Goal: Task Accomplishment & Management: Complete application form

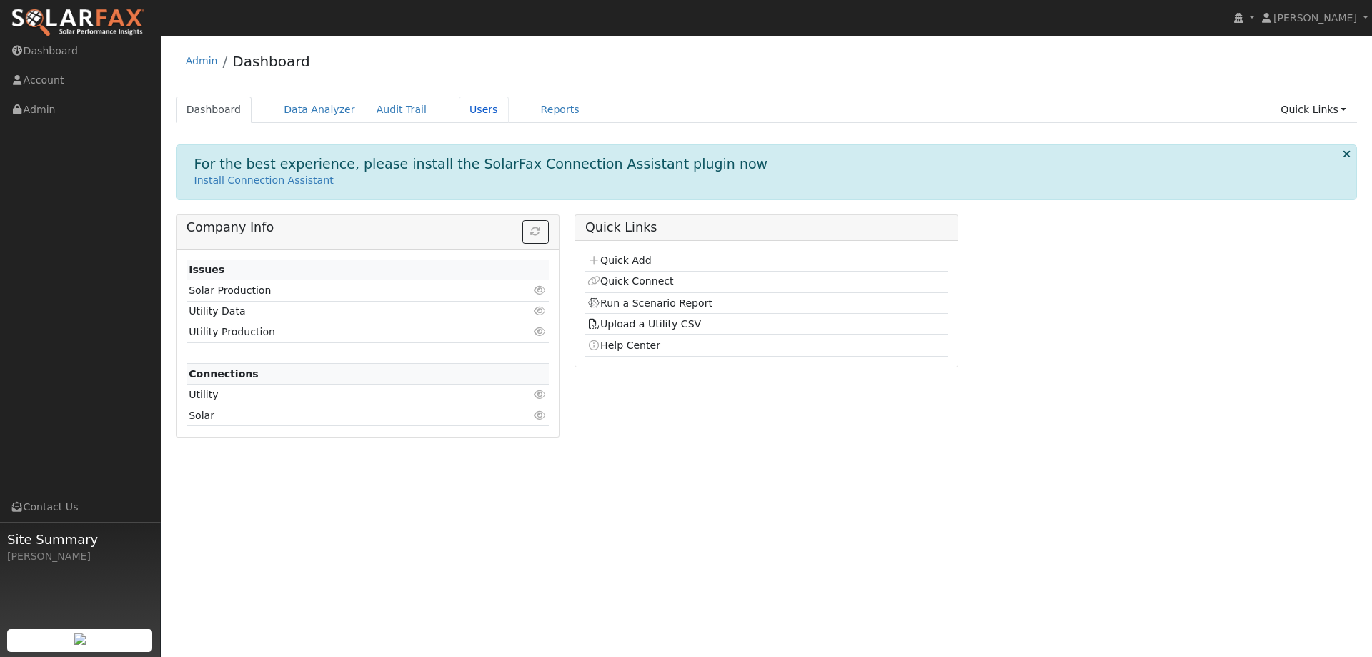
click at [459, 113] on link "Users" at bounding box center [484, 109] width 50 height 26
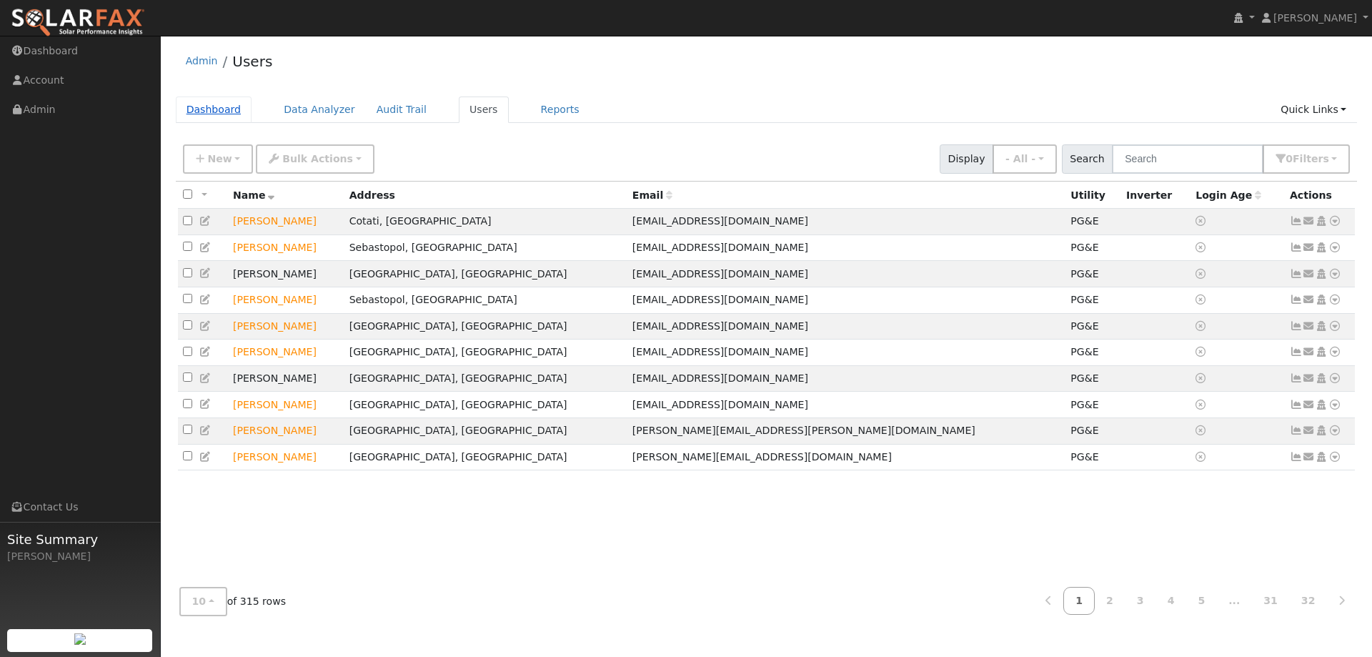
click at [212, 113] on link "Dashboard" at bounding box center [214, 109] width 76 height 26
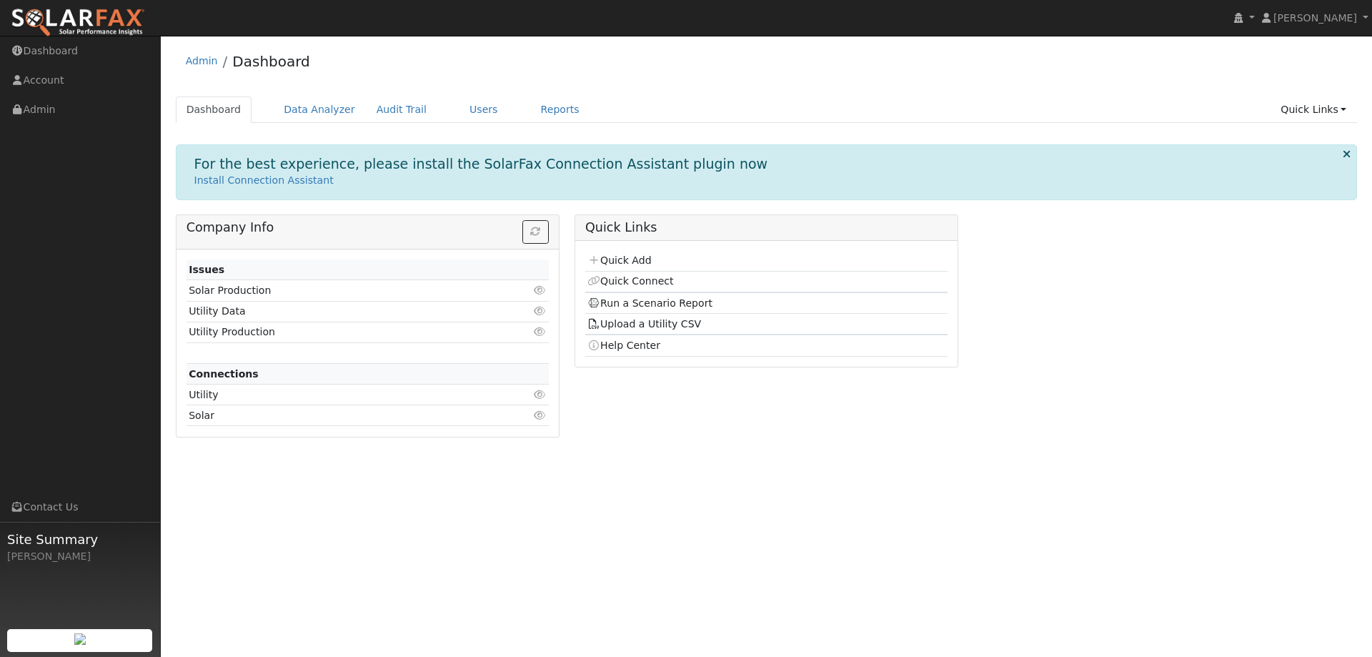
click at [620, 180] on p "Install Connection Assistant" at bounding box center [766, 180] width 1145 height 15
click at [621, 262] on link "Quick Add" at bounding box center [619, 259] width 64 height 11
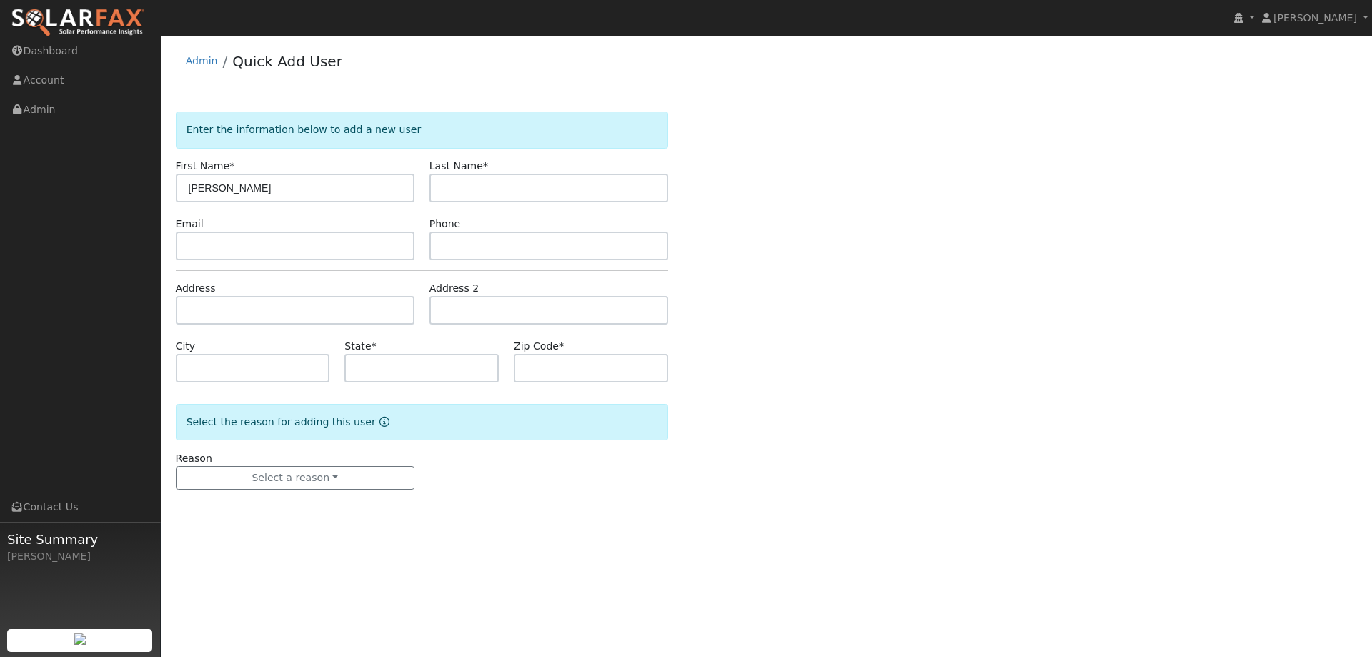
type input "[PERSON_NAME]"
type input "Nielsen"
drag, startPoint x: 239, startPoint y: 247, endPoint x: 277, endPoint y: 252, distance: 38.2
click at [249, 252] on input "text" at bounding box center [295, 246] width 239 height 29
paste input "jean.x.vierra@gmail.com"
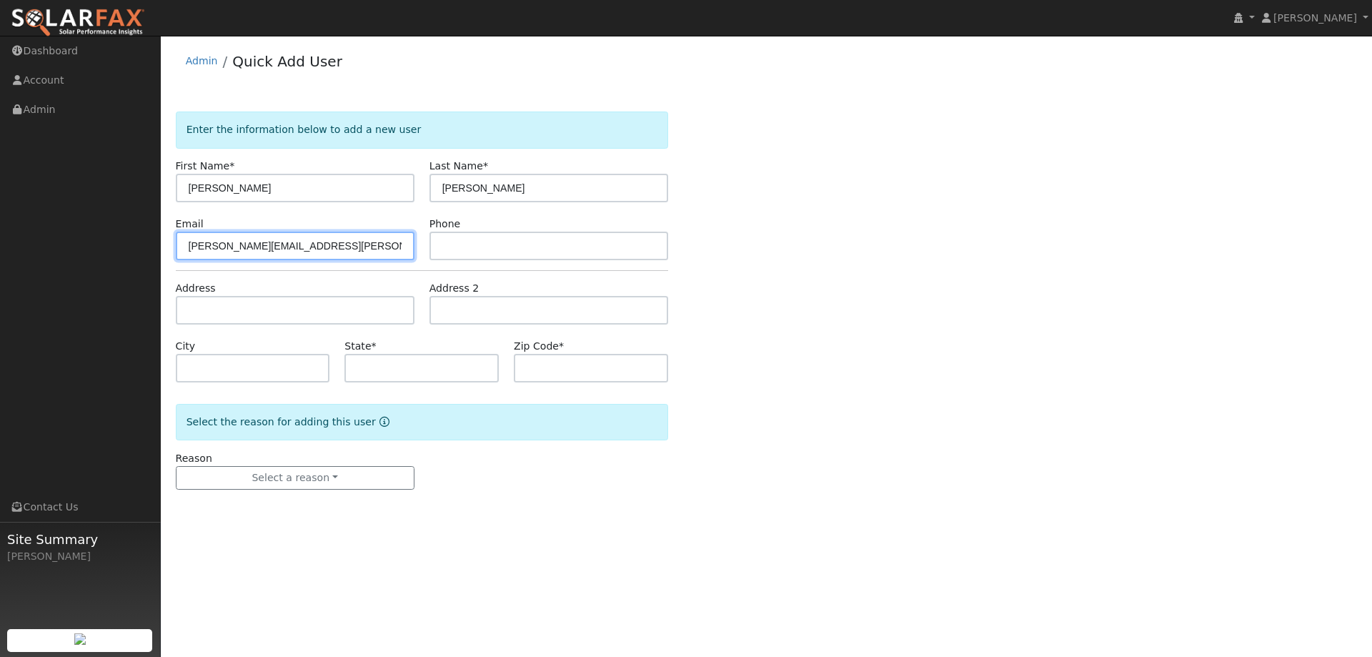
type input "jean.x.vierra@gmail.com"
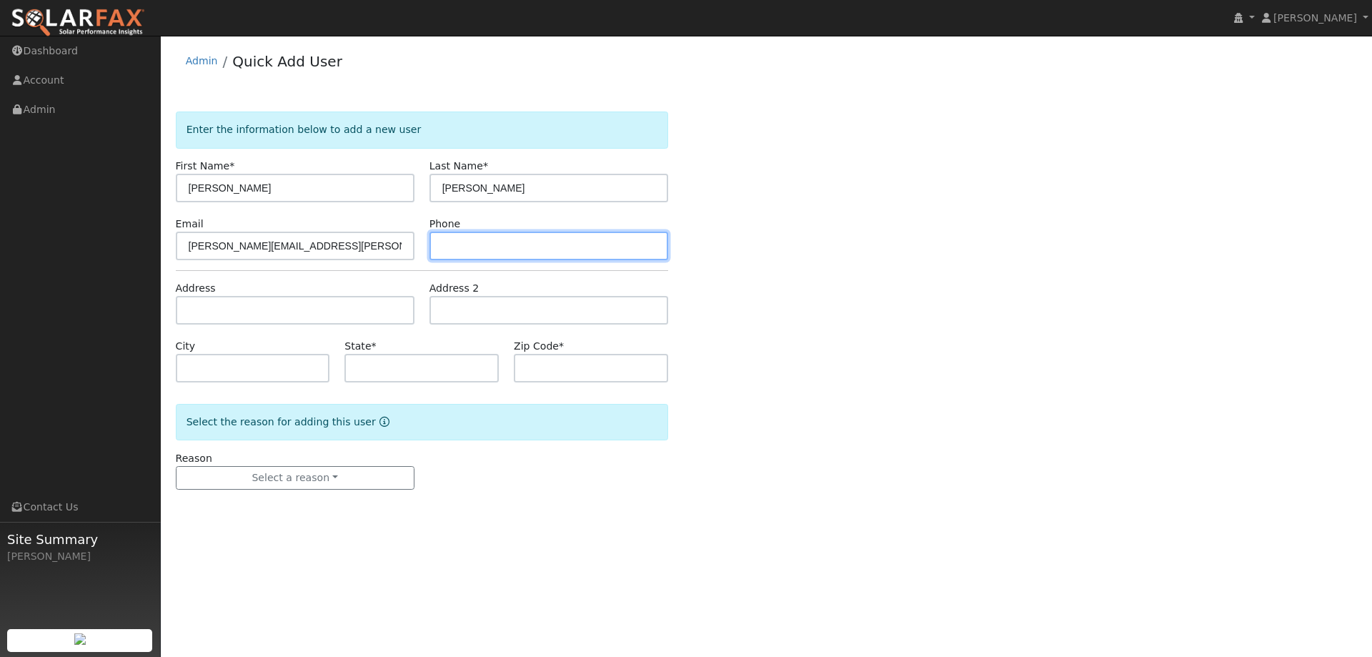
click at [472, 255] on input "text" at bounding box center [549, 246] width 239 height 29
drag, startPoint x: 523, startPoint y: 249, endPoint x: 492, endPoint y: 249, distance: 30.7
click at [522, 249] on input "text" at bounding box center [549, 246] width 239 height 29
paste input "415-246-6696"
type input "415-246-6696"
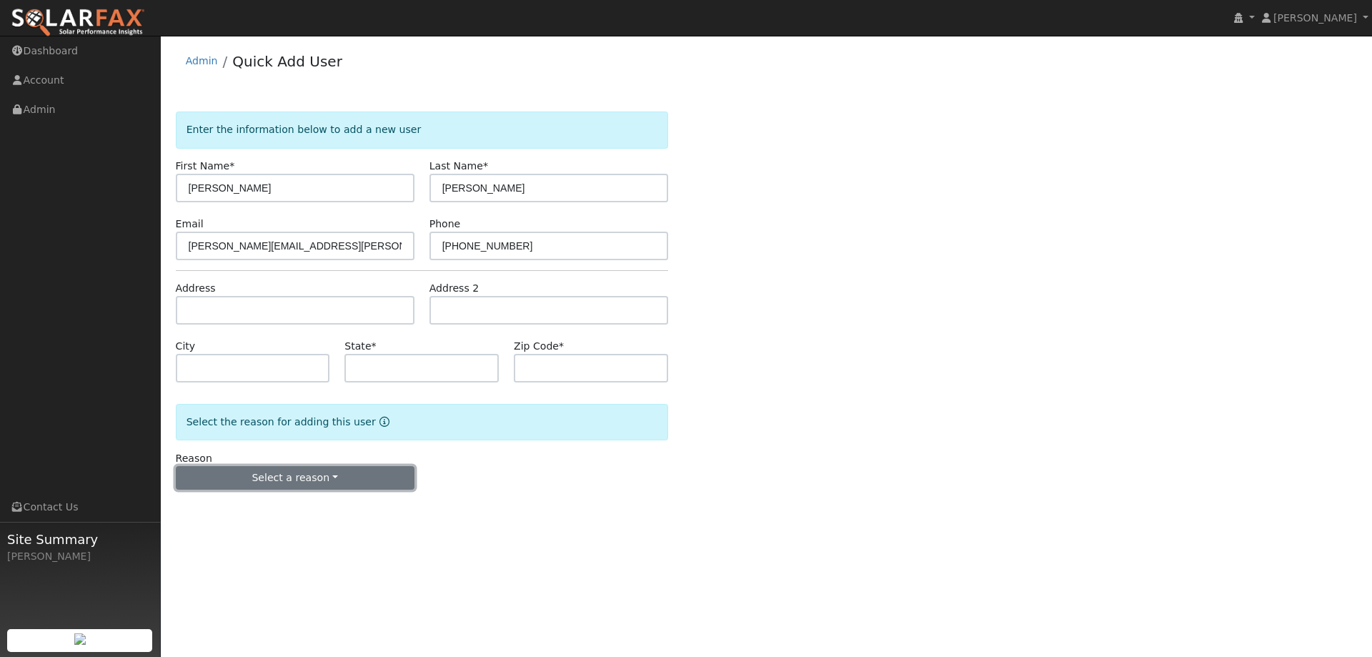
click at [297, 471] on button "Select a reason" at bounding box center [295, 478] width 239 height 24
click at [270, 552] on link "New customer has solar" at bounding box center [256, 547] width 158 height 20
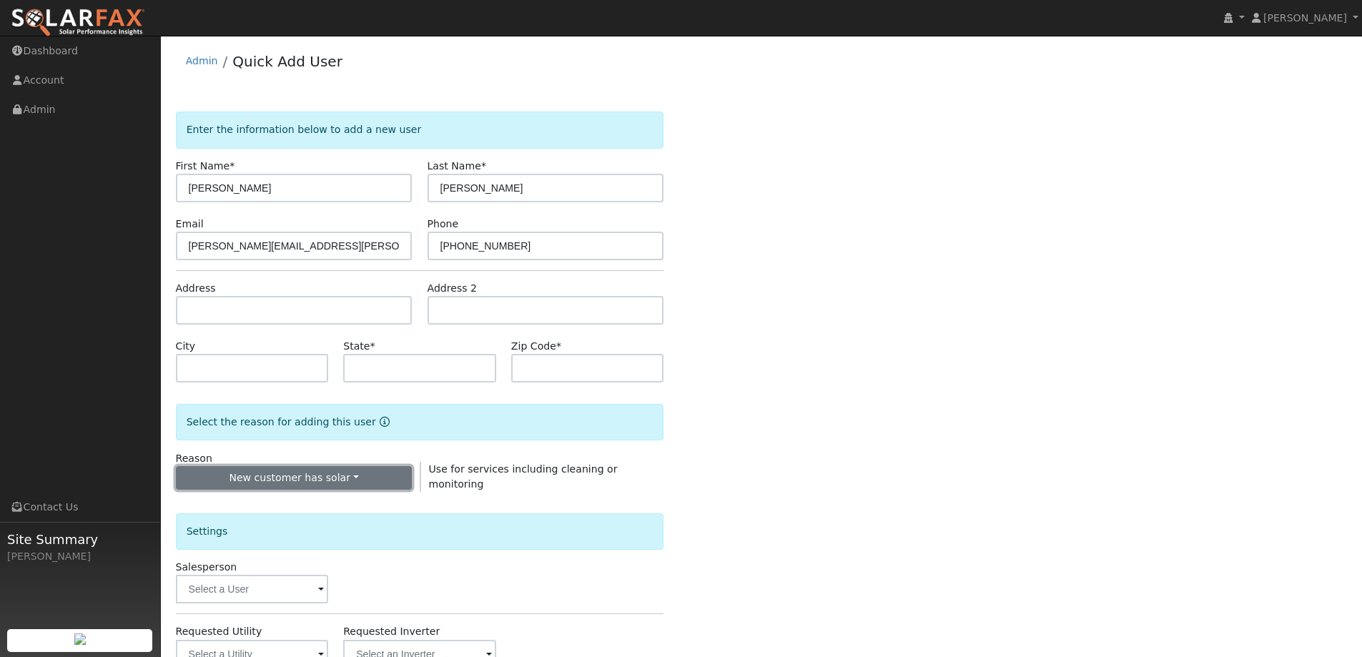
click at [274, 479] on button "New customer has solar" at bounding box center [294, 478] width 237 height 24
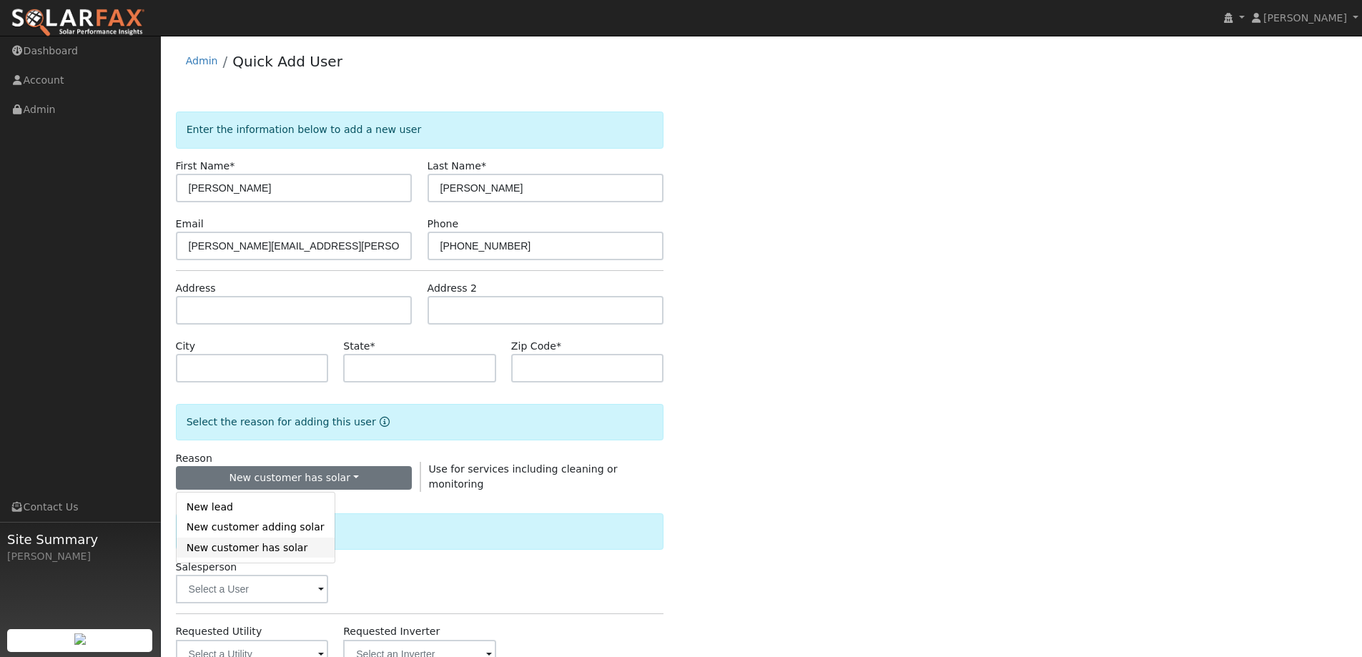
click at [263, 554] on link "New customer has solar" at bounding box center [256, 547] width 158 height 20
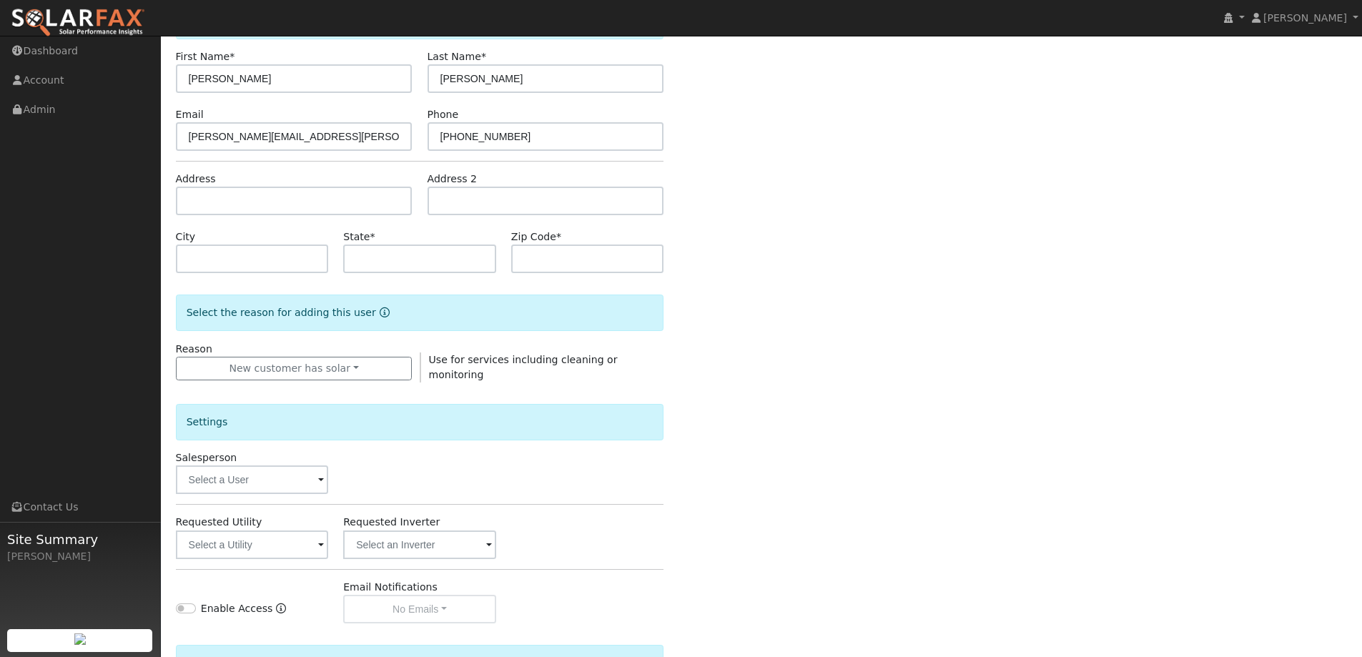
scroll to position [267, 0]
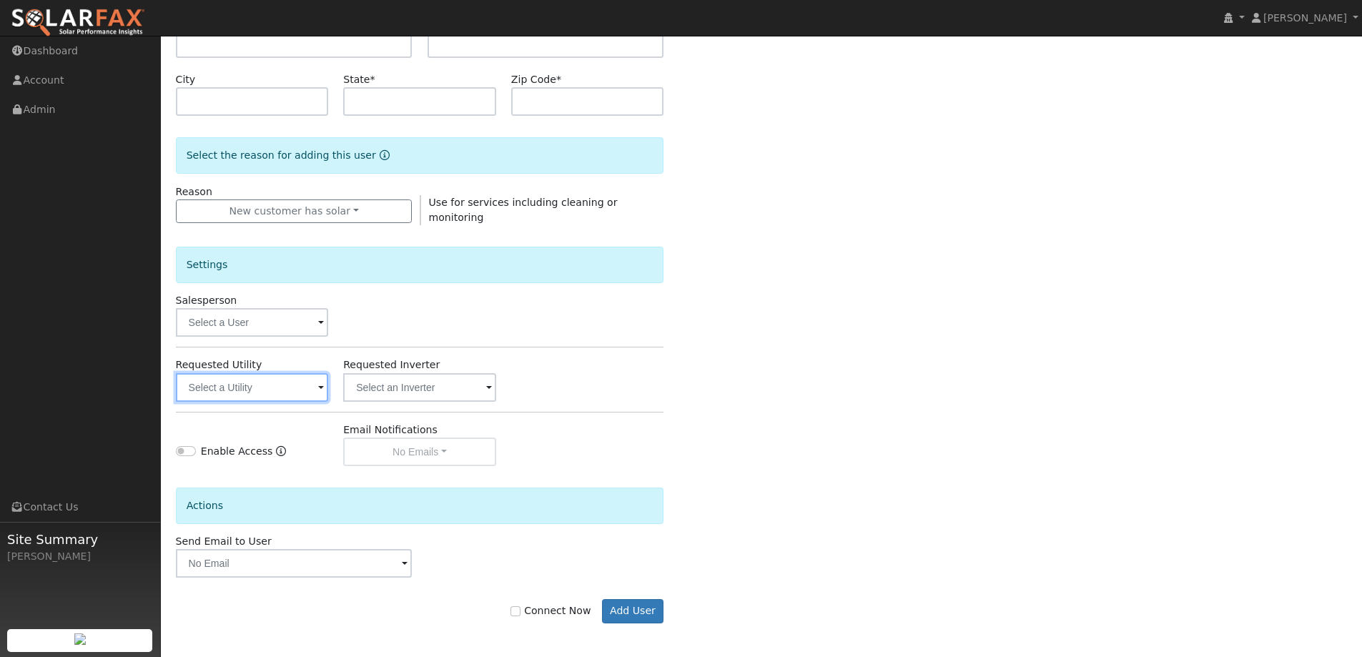
click at [246, 387] on input "text" at bounding box center [252, 387] width 153 height 29
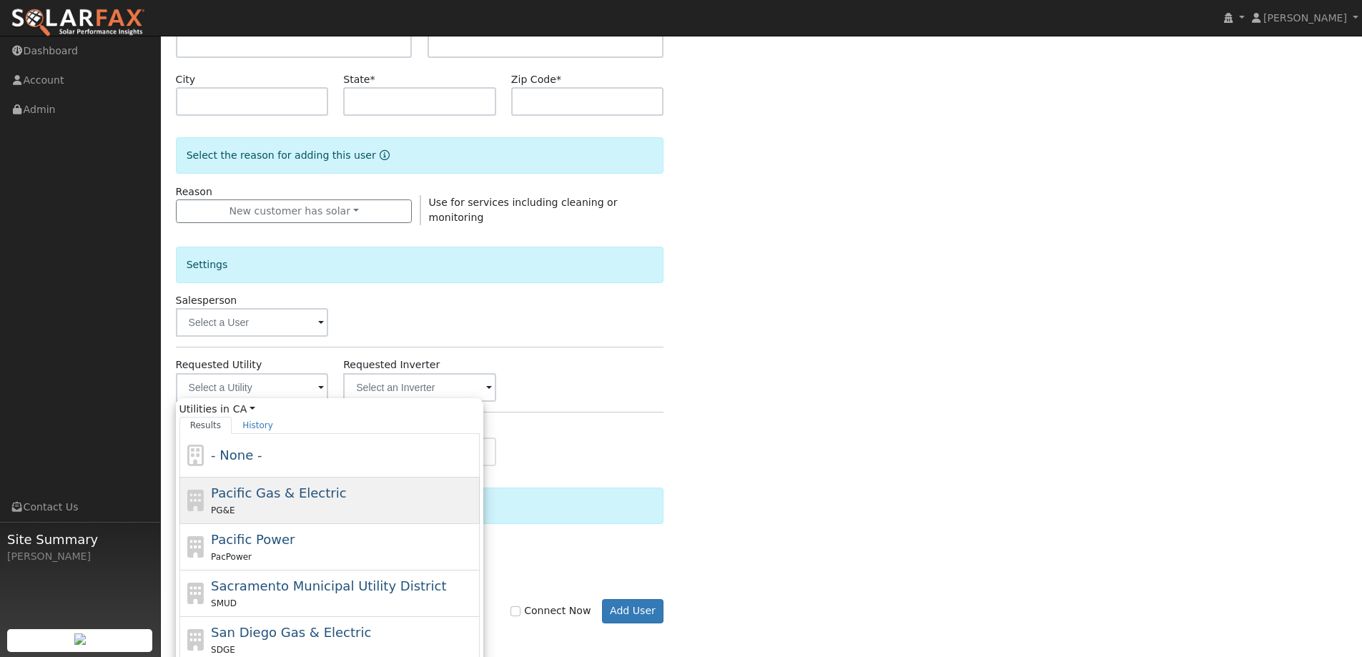
click at [314, 485] on span "Pacific Gas & Electric" at bounding box center [278, 492] width 135 height 15
type input "Pacific Gas & Electric"
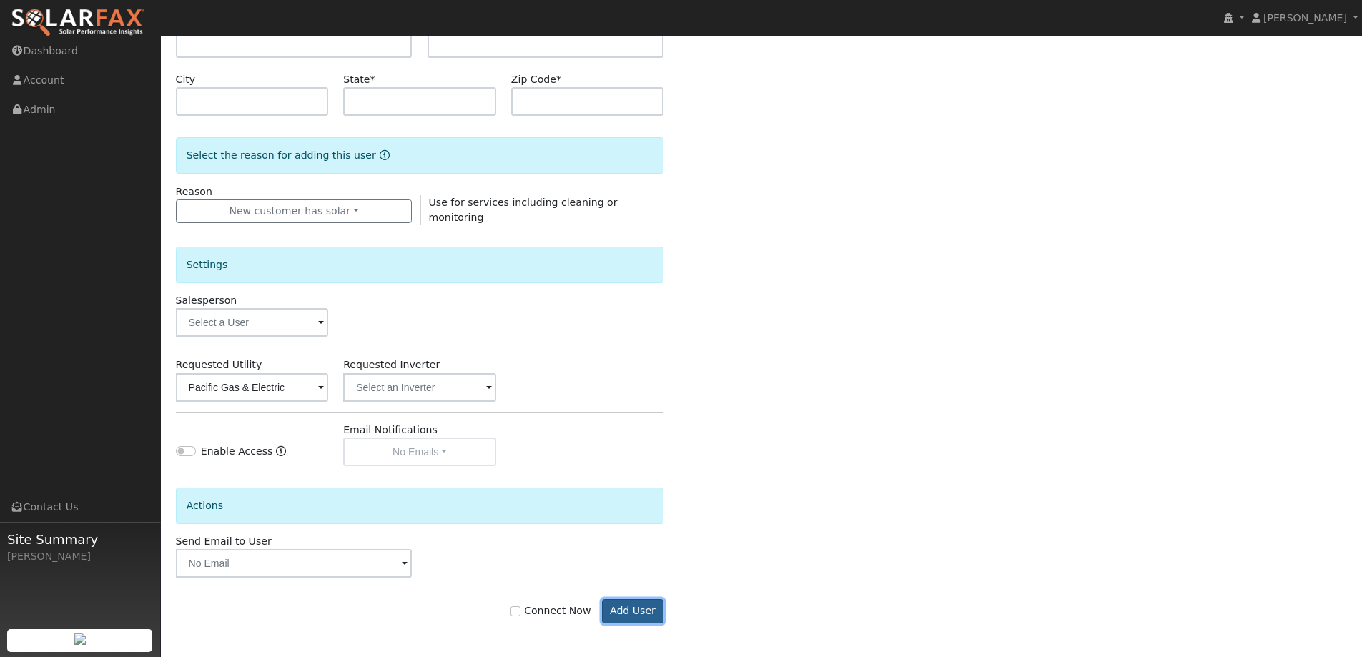
click at [625, 616] on button "Add User" at bounding box center [633, 611] width 62 height 24
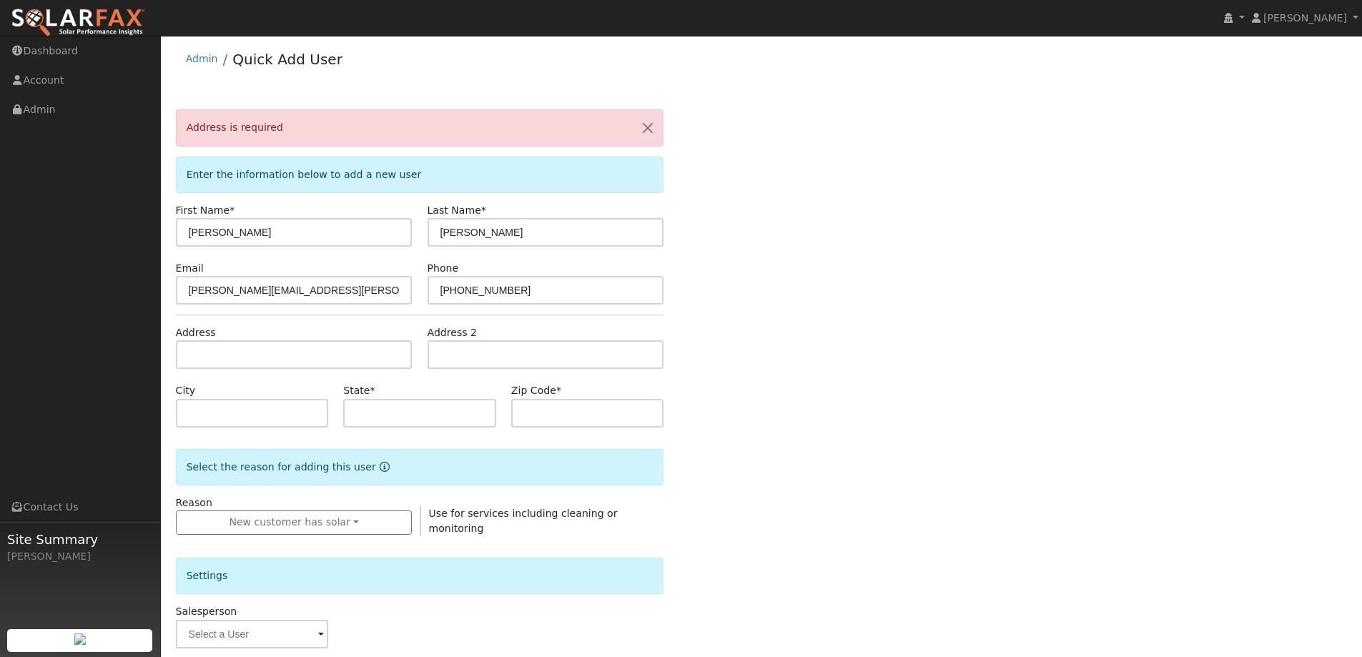
scroll to position [0, 0]
click at [352, 234] on input "Steve" at bounding box center [294, 234] width 237 height 29
click at [245, 361] on input "text" at bounding box center [294, 356] width 237 height 29
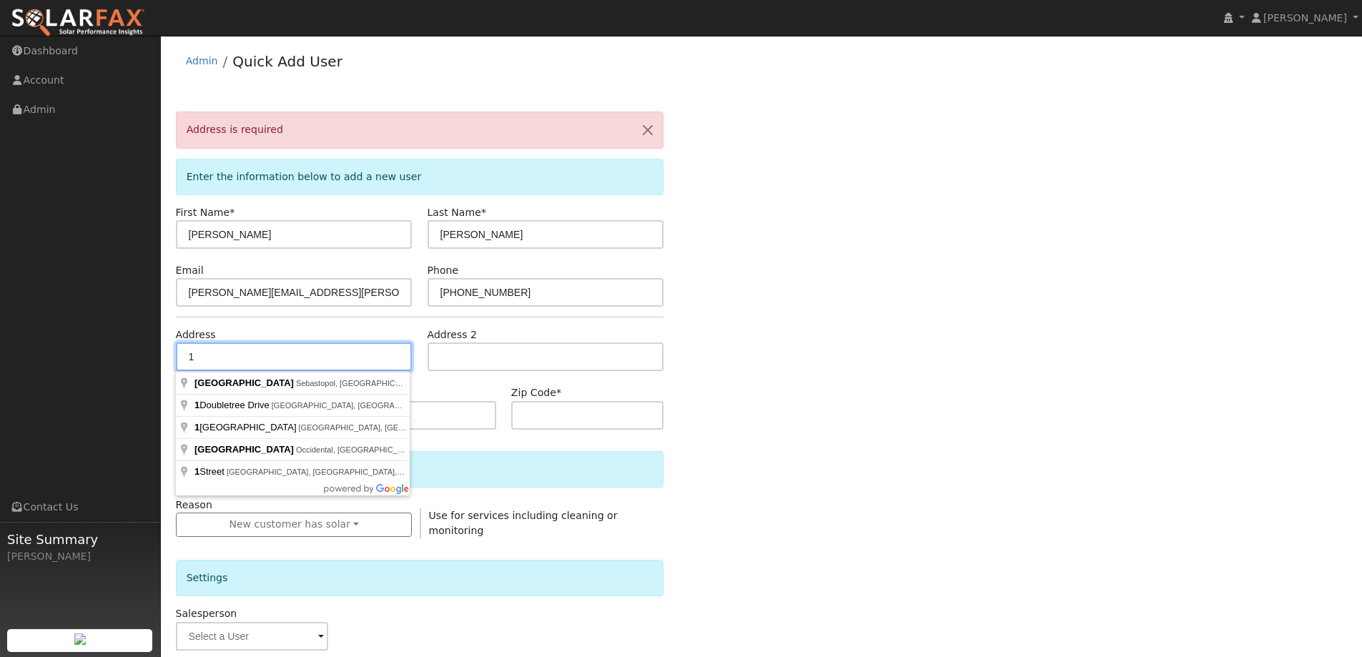
type input "1"
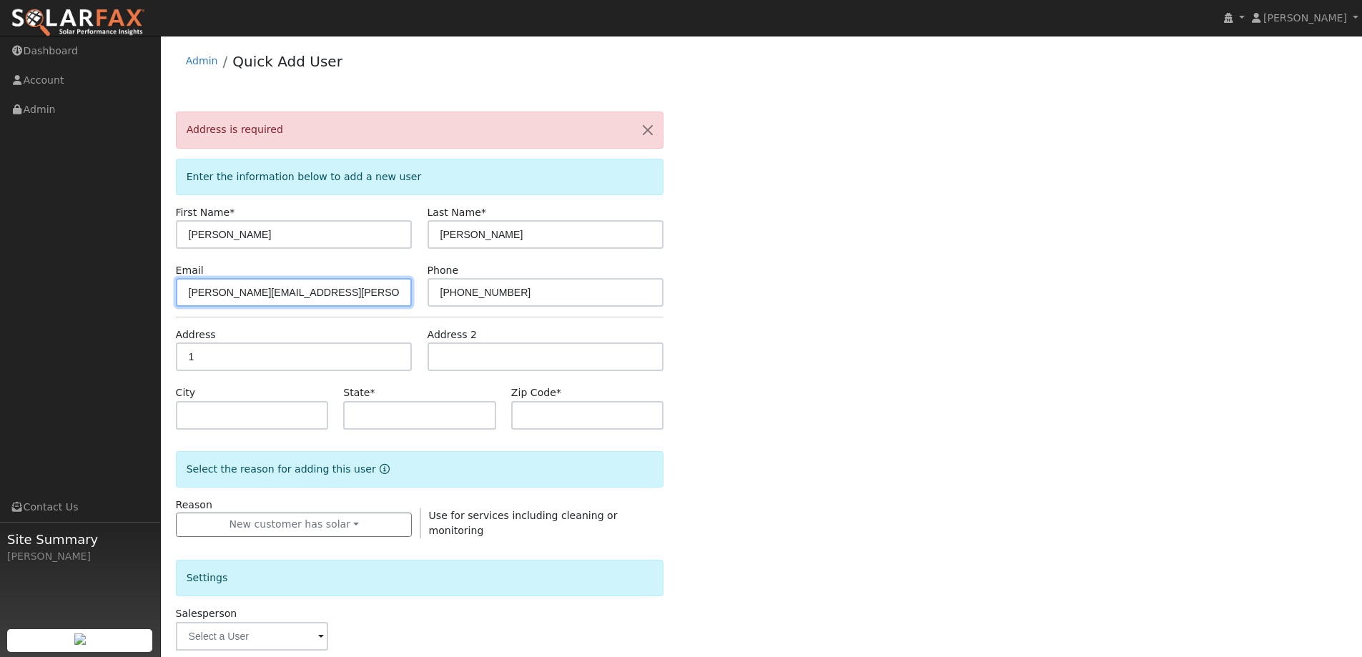
drag, startPoint x: 331, startPoint y: 290, endPoint x: 24, endPoint y: 299, distance: 307.4
click at [24, 299] on div "Heather Manha Heather Manha Profile My Company Help Center Terms Of Service See…" at bounding box center [681, 504] width 1362 height 936
click at [277, 292] on input "text" at bounding box center [294, 292] width 237 height 29
paste input "julee2432@att.net"
type input "julee2432@att.net"
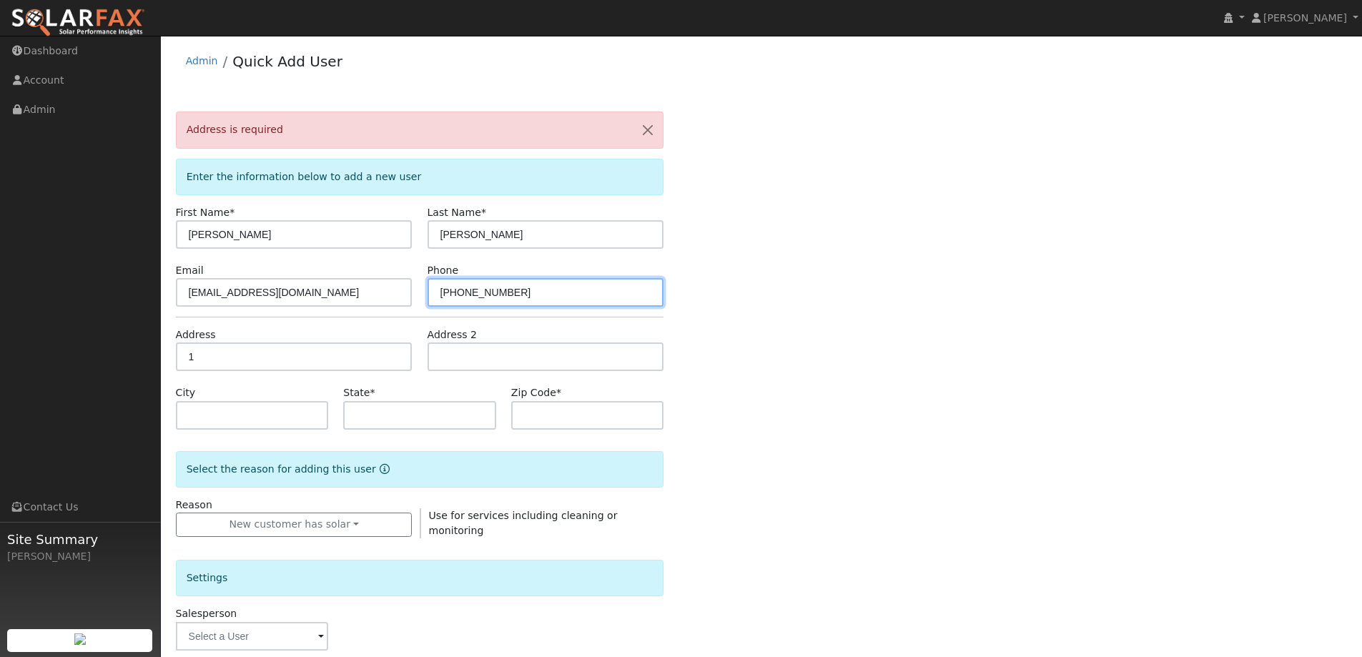
drag, startPoint x: 522, startPoint y: 299, endPoint x: 353, endPoint y: 297, distance: 169.4
click at [353, 297] on div "Email julee2432@att.net Phone 415-246-6696" at bounding box center [419, 285] width 503 height 44
click at [483, 293] on input "text" at bounding box center [545, 292] width 237 height 29
paste input "[PHONE_NUMBER]"
type input "[PHONE_NUMBER]"
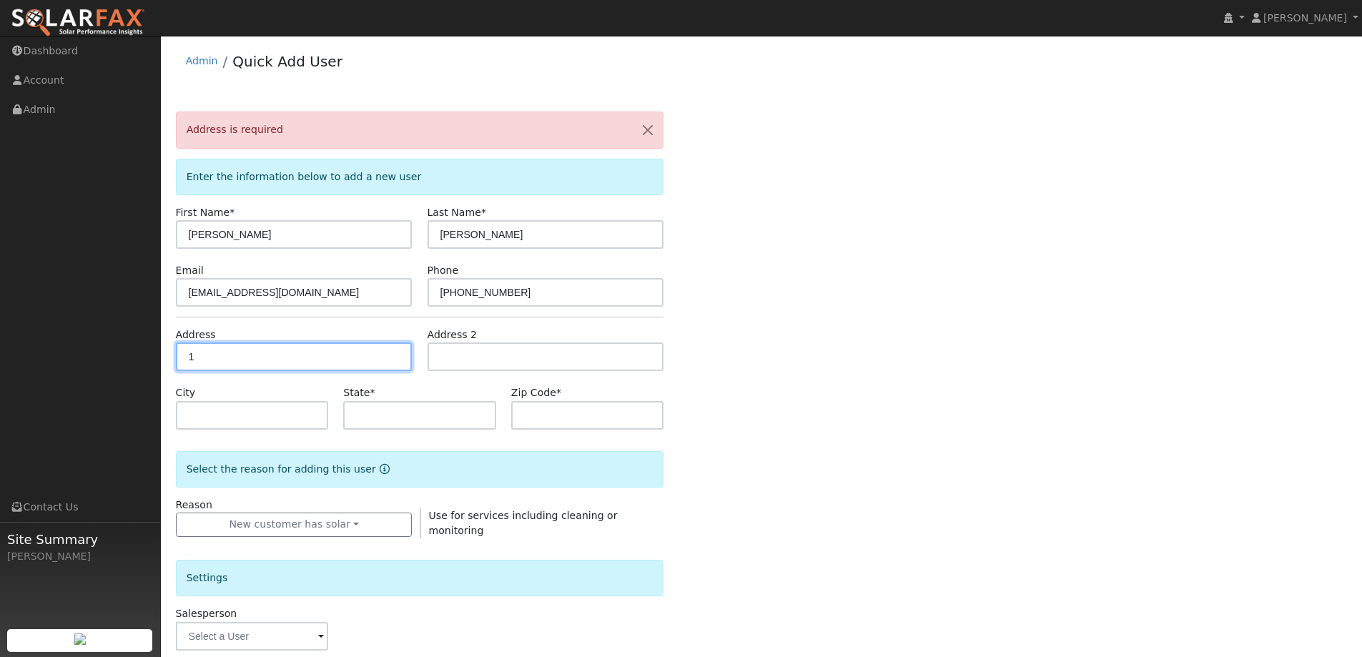
click at [250, 356] on input "1" at bounding box center [294, 356] width 237 height 29
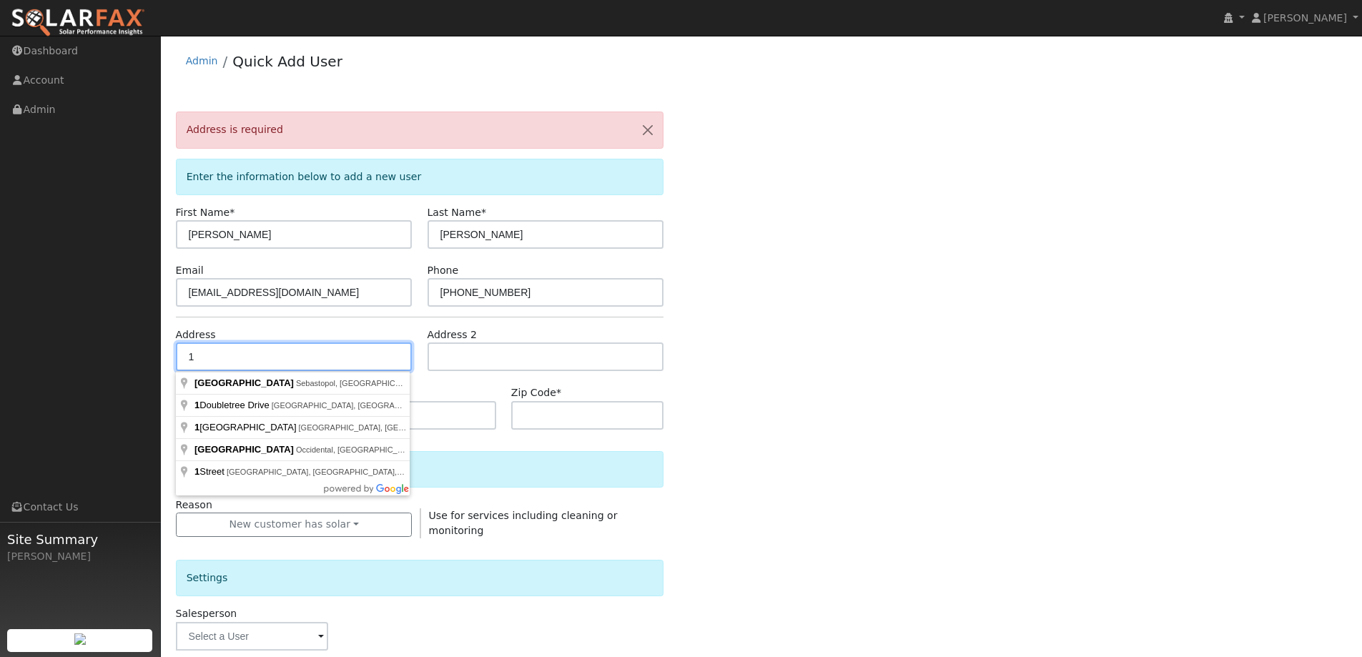
type input "1"
type input "[STREET_ADDRESS]"
type input "Cloverdale"
type input "CA"
type input "95425"
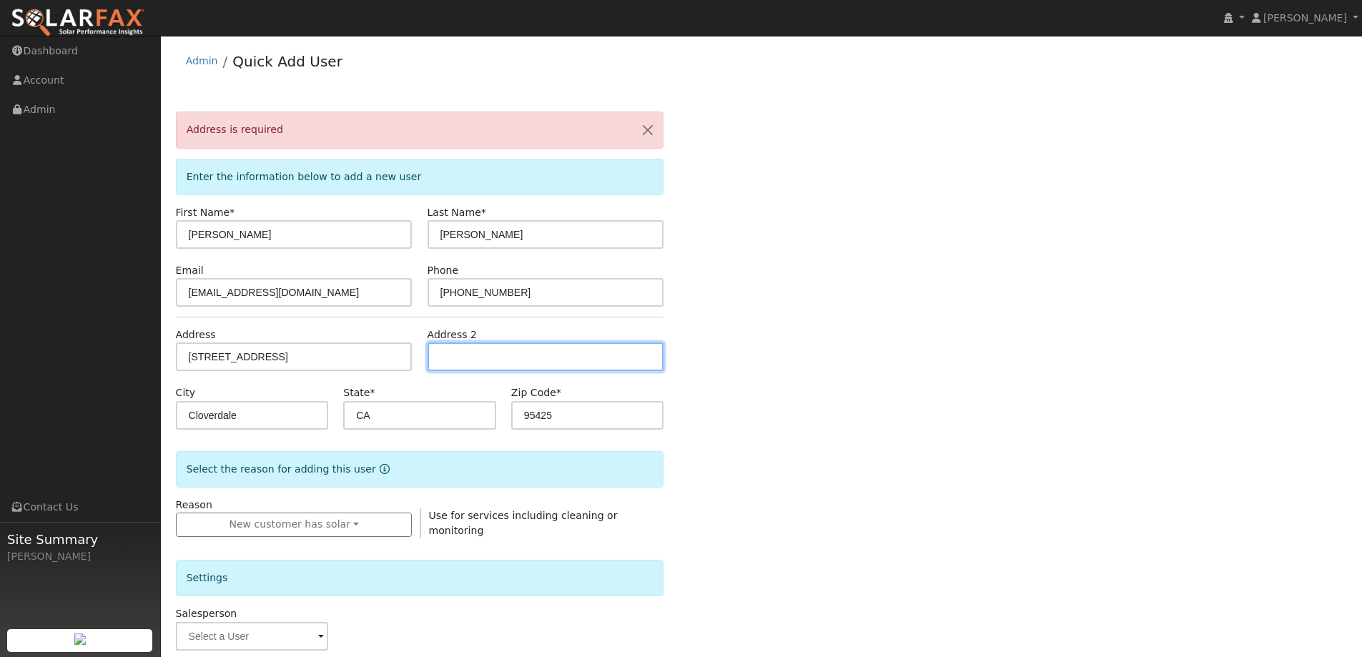
click at [526, 360] on input "text" at bounding box center [545, 356] width 237 height 29
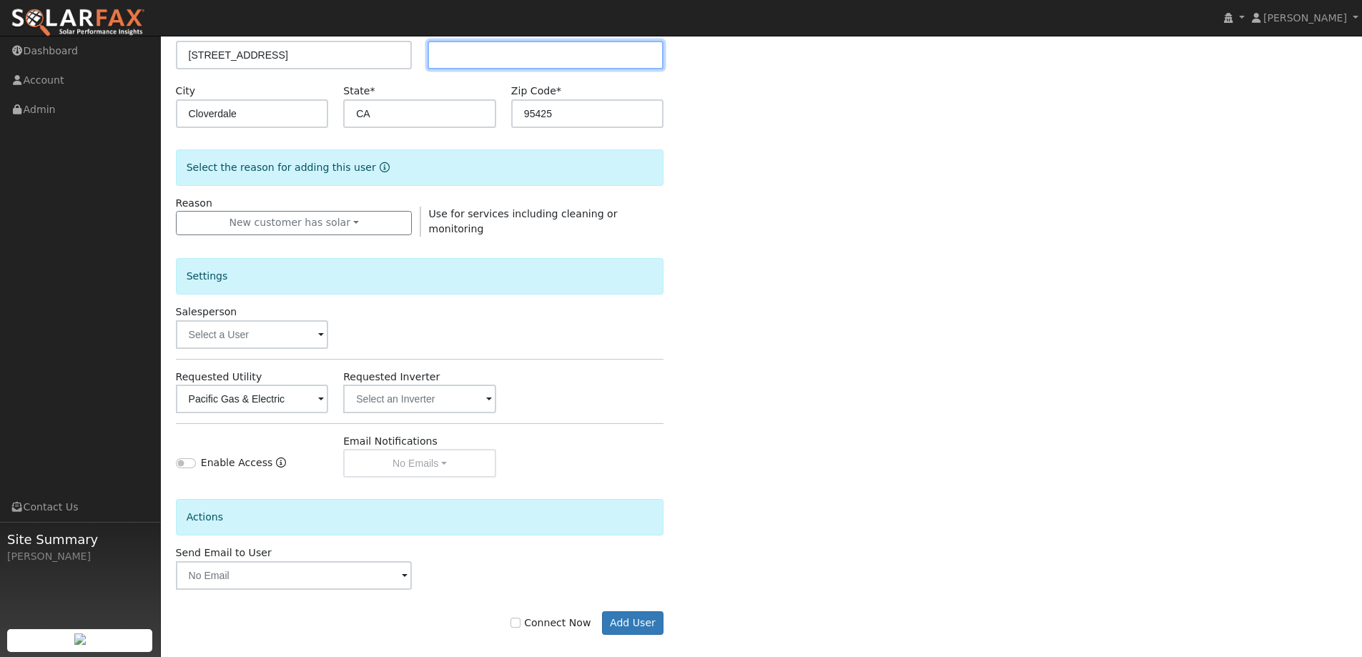
scroll to position [314, 0]
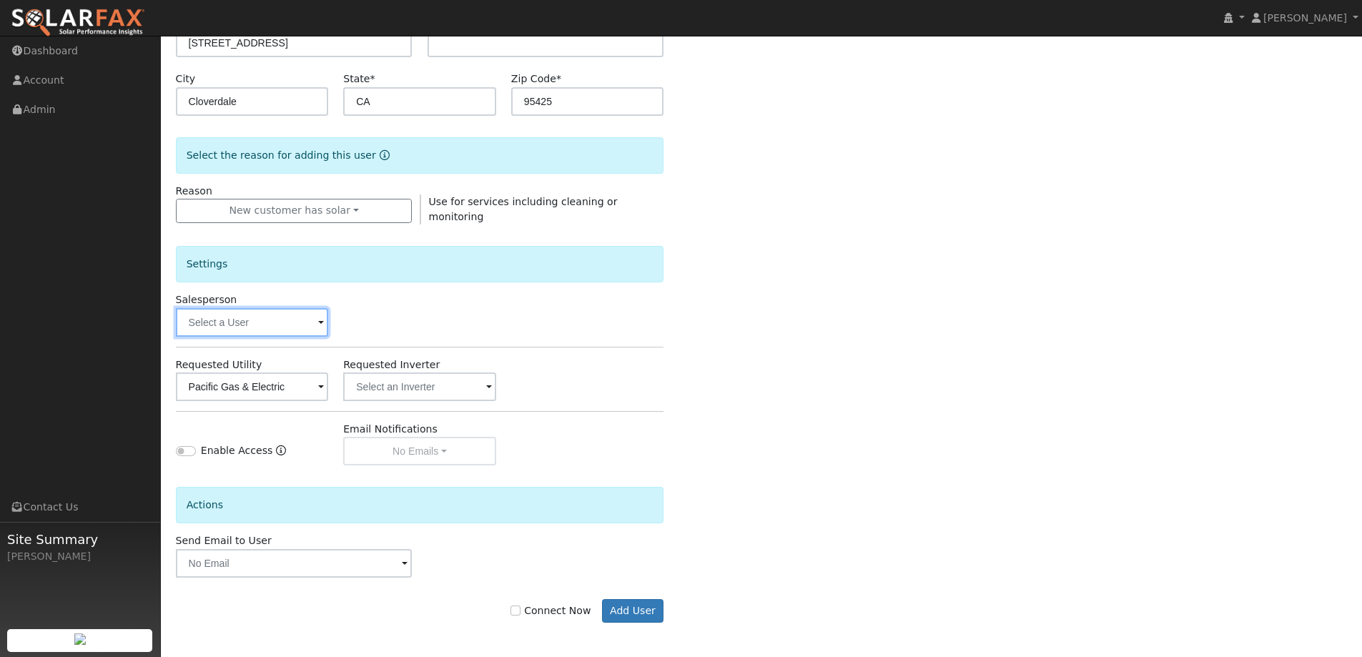
click at [297, 311] on input "text" at bounding box center [252, 322] width 153 height 29
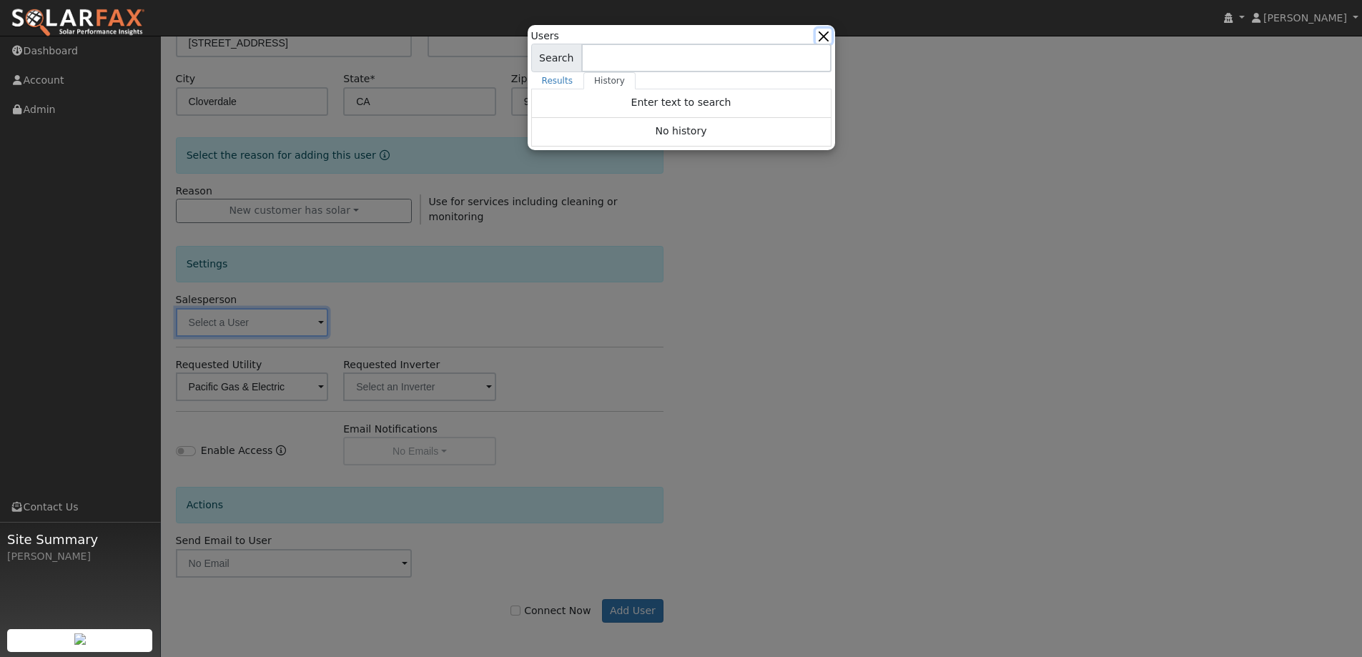
click at [821, 36] on button "button" at bounding box center [822, 36] width 15 height 15
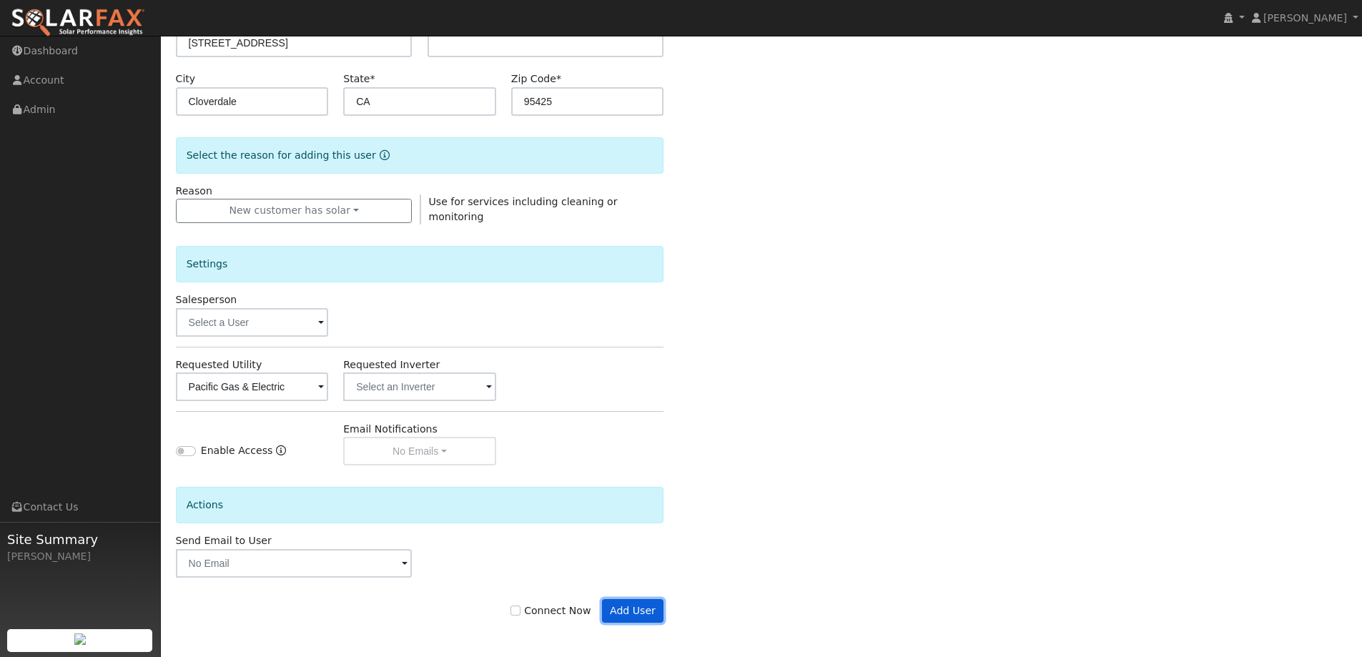
click at [646, 609] on button "Add User" at bounding box center [633, 611] width 62 height 24
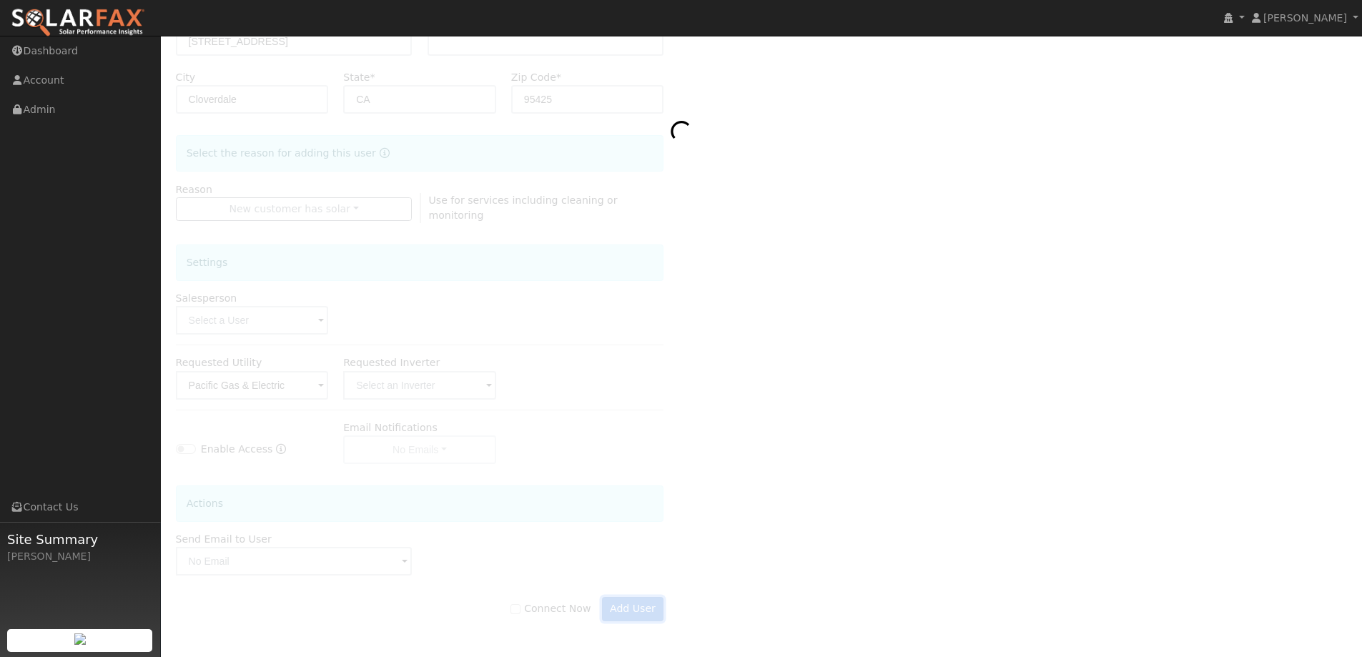
scroll to position [267, 0]
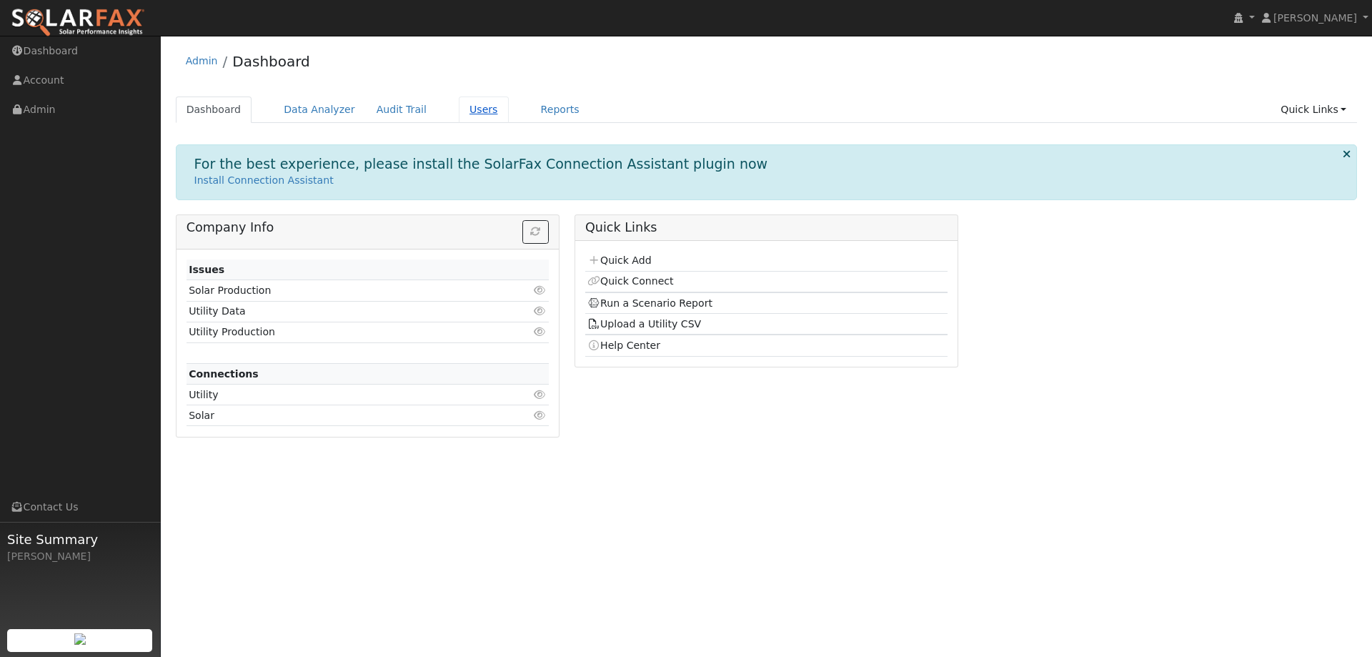
click at [459, 122] on link "Users" at bounding box center [484, 109] width 50 height 26
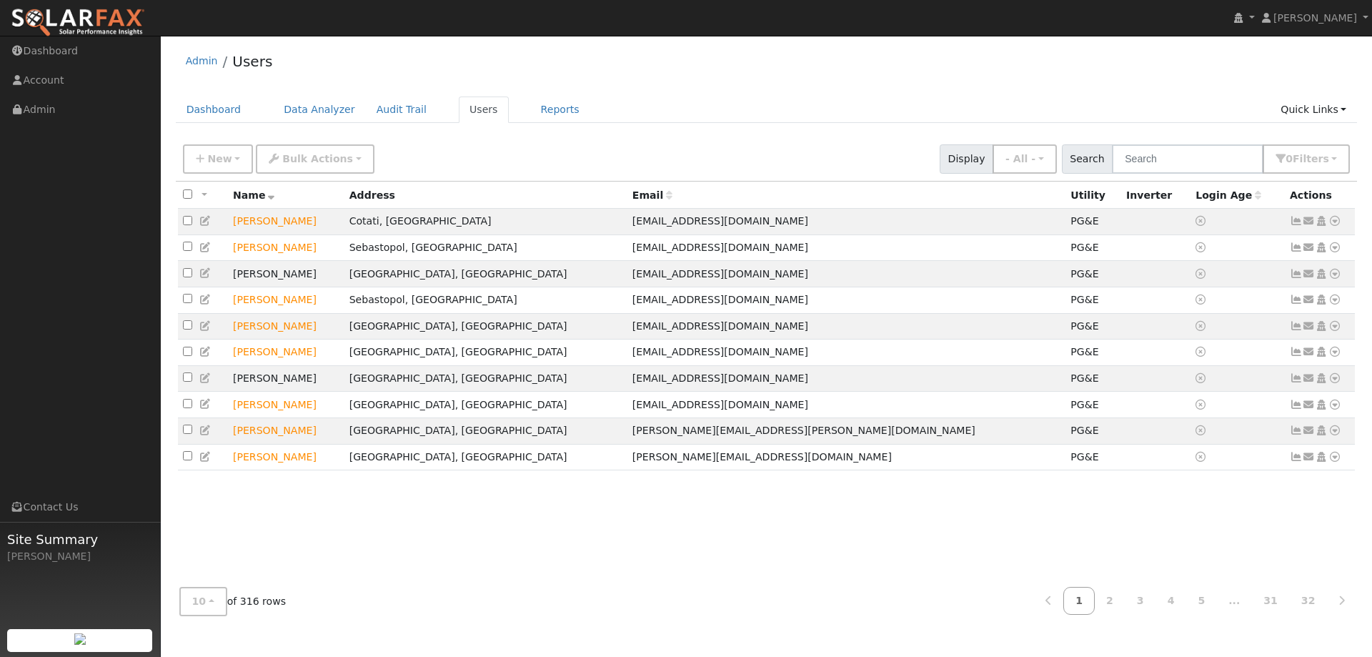
click at [547, 142] on div "New Add User Quick Add Quick Connect Quick Convert Lead Bulk Actions Send Email…" at bounding box center [766, 156] width 1173 height 34
click at [1144, 162] on input "text" at bounding box center [1188, 158] width 152 height 29
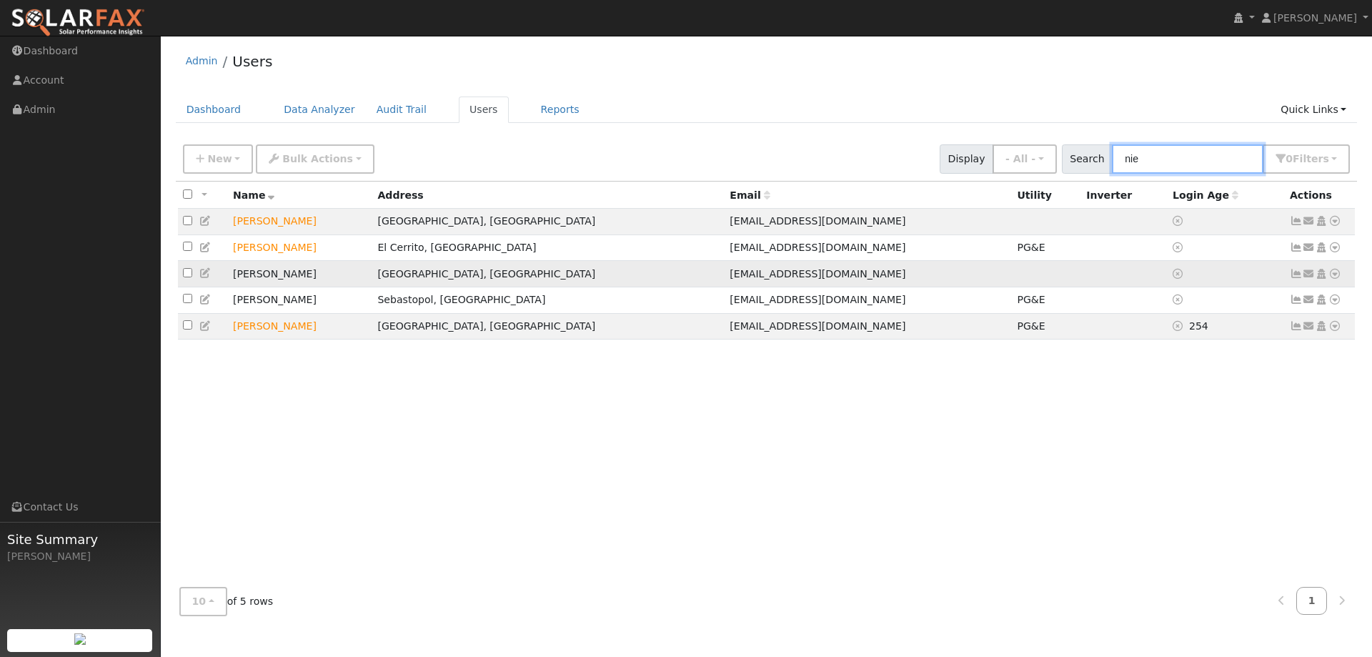
type input "nie"
click at [202, 278] on icon at bounding box center [205, 273] width 13 height 10
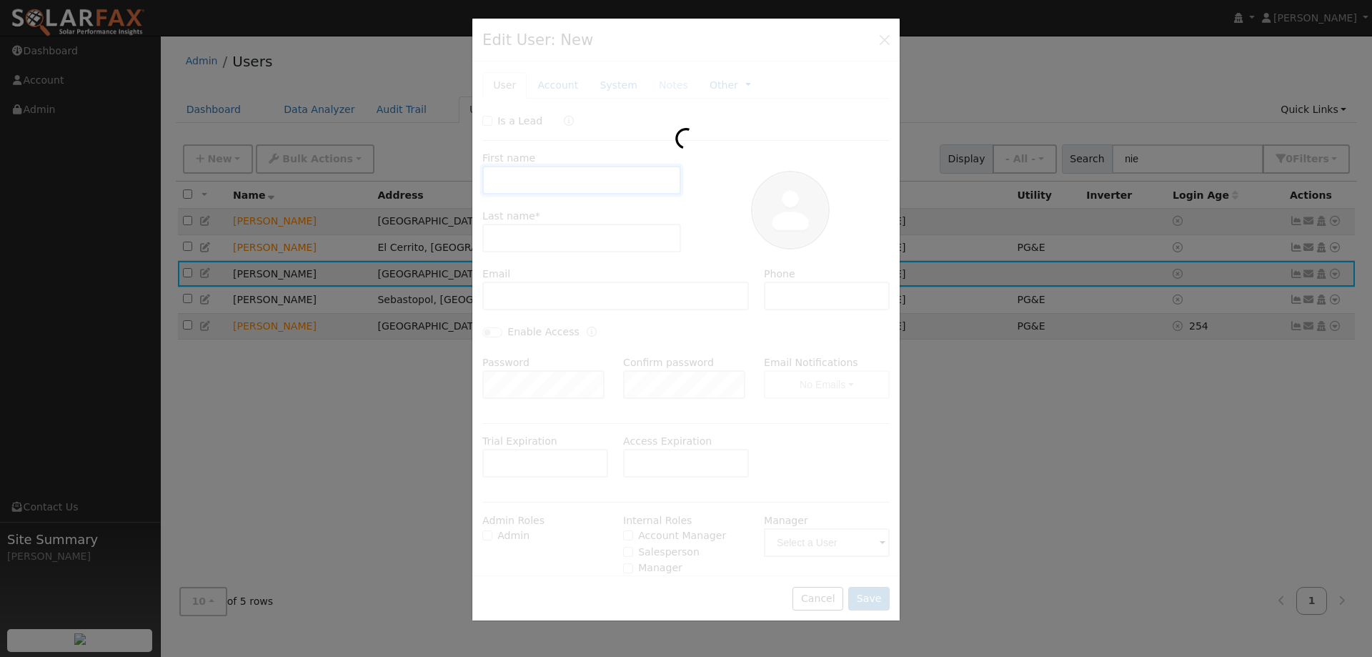
type input "Steve"
type input "Nielsen"
type input "[EMAIL_ADDRESS][DOMAIN_NAME]"
type input "707-293-8253"
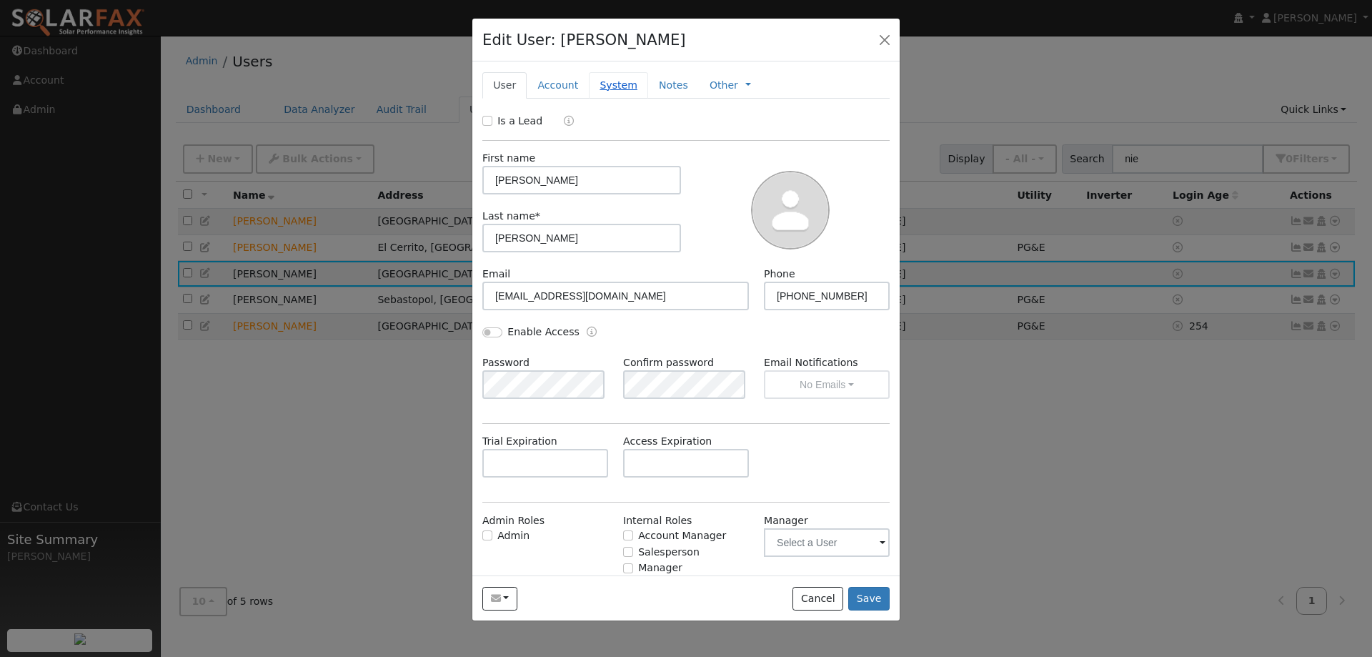
click at [599, 89] on link "System" at bounding box center [618, 85] width 59 height 26
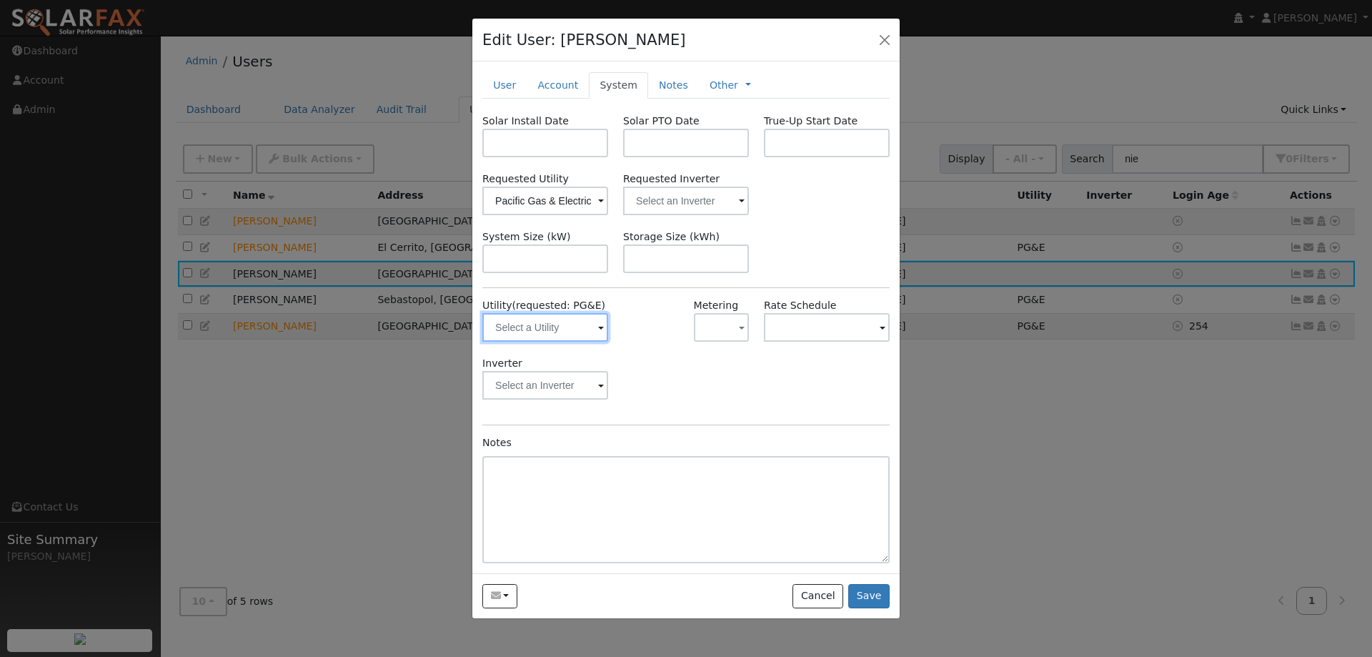
click at [551, 319] on input "text" at bounding box center [545, 327] width 126 height 29
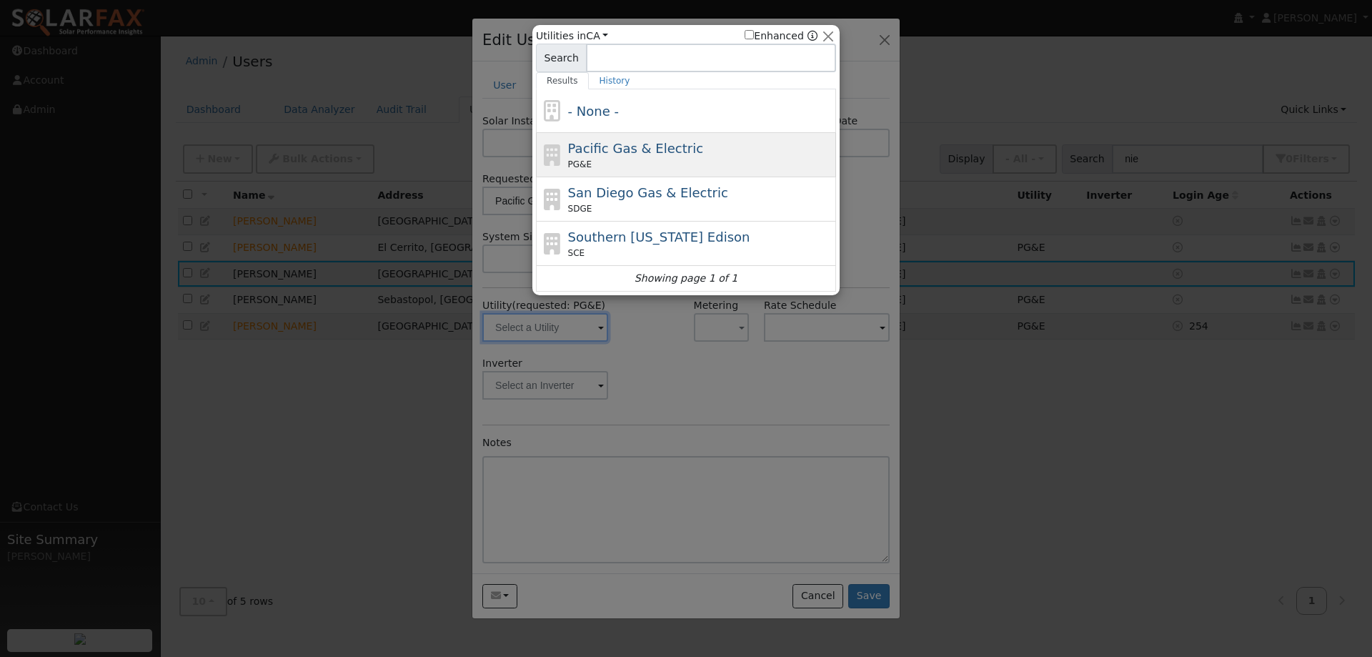
click at [613, 153] on span "Pacific Gas & Electric" at bounding box center [635, 148] width 135 height 15
type input "PG&E"
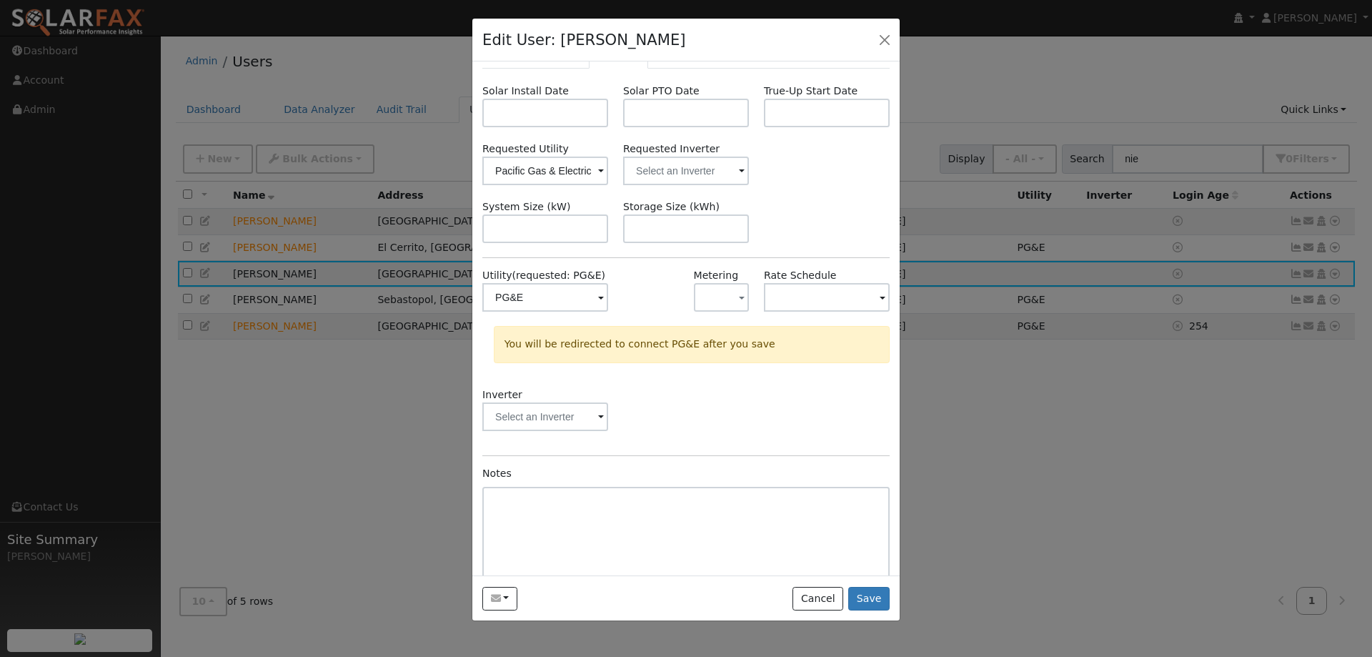
scroll to position [59, 0]
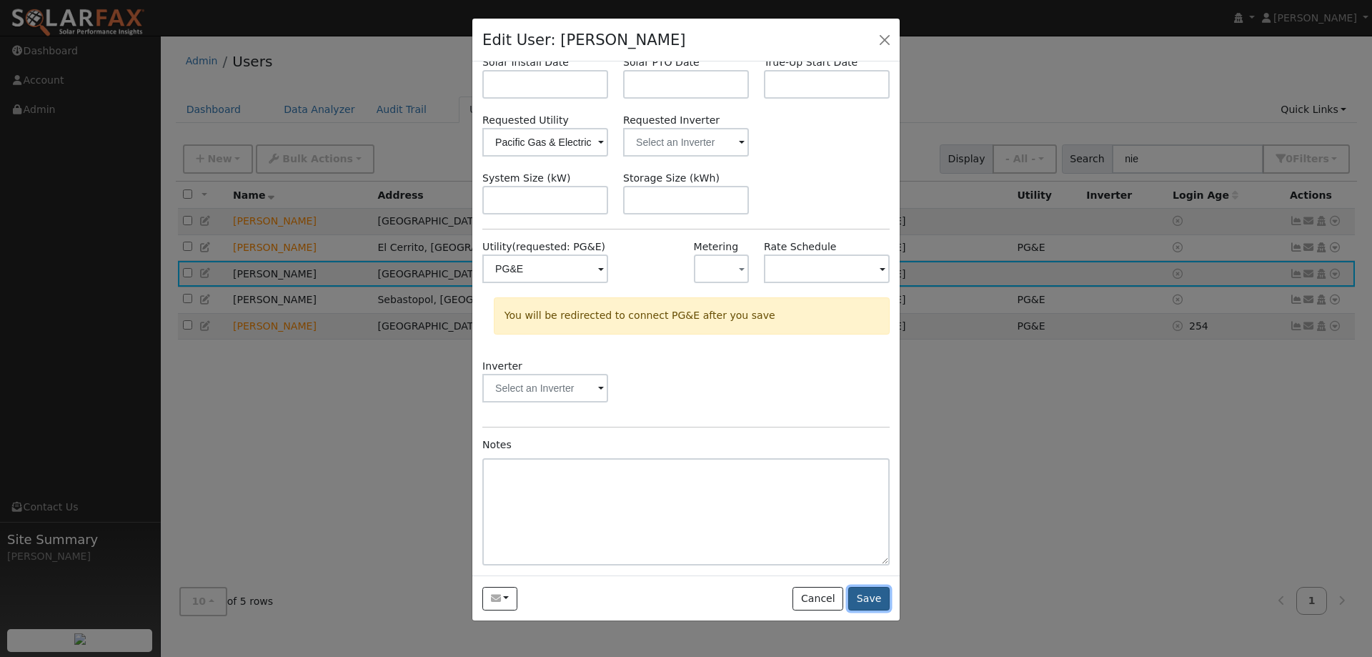
click at [882, 601] on button "Save" at bounding box center [868, 599] width 41 height 24
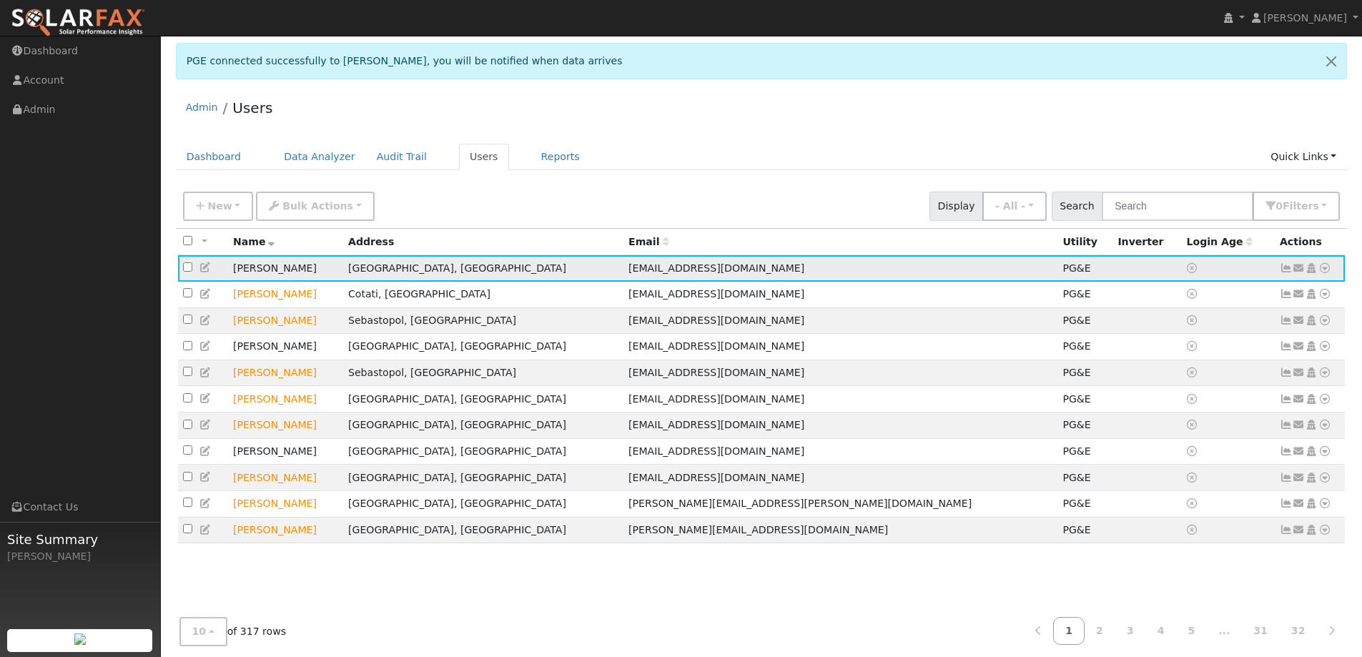
click at [1281, 271] on icon at bounding box center [1285, 268] width 13 height 10
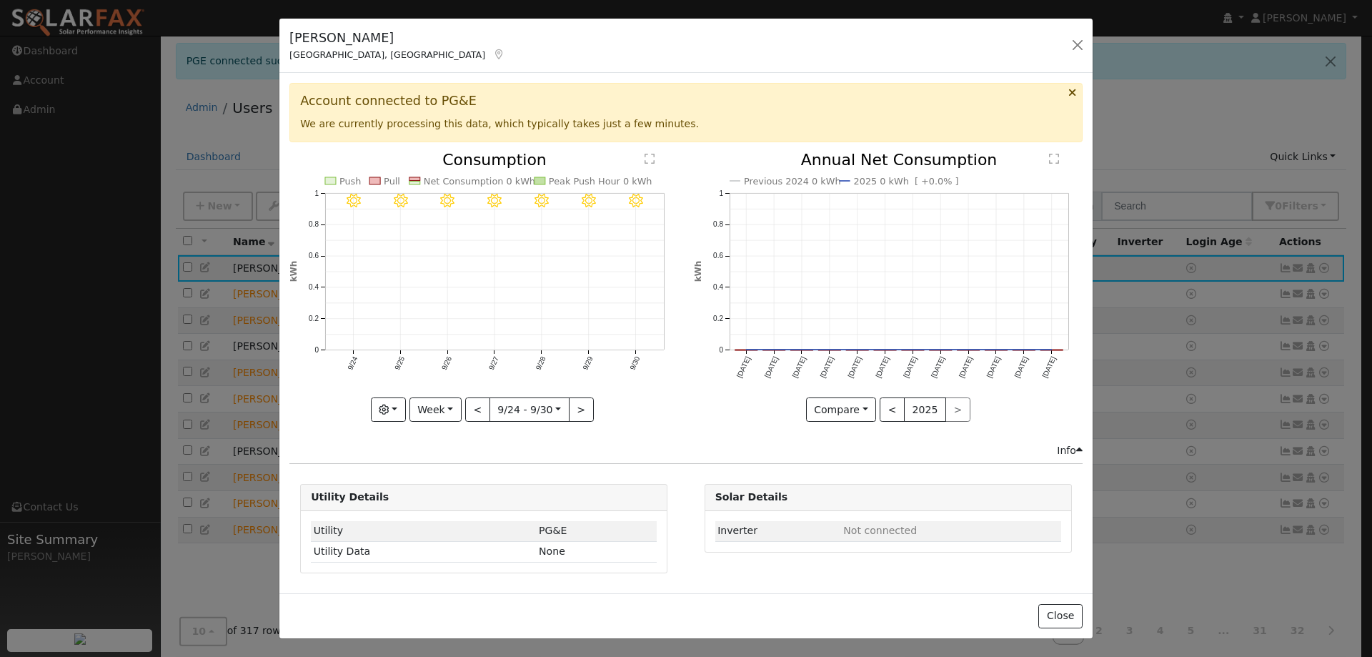
drag, startPoint x: 536, startPoint y: 124, endPoint x: 673, endPoint y: 134, distance: 137.6
click at [673, 134] on div "Account connected to PG&E We are currently processing this data, which typicall…" at bounding box center [685, 112] width 793 height 59
click at [1073, 46] on button "button" at bounding box center [1078, 45] width 20 height 20
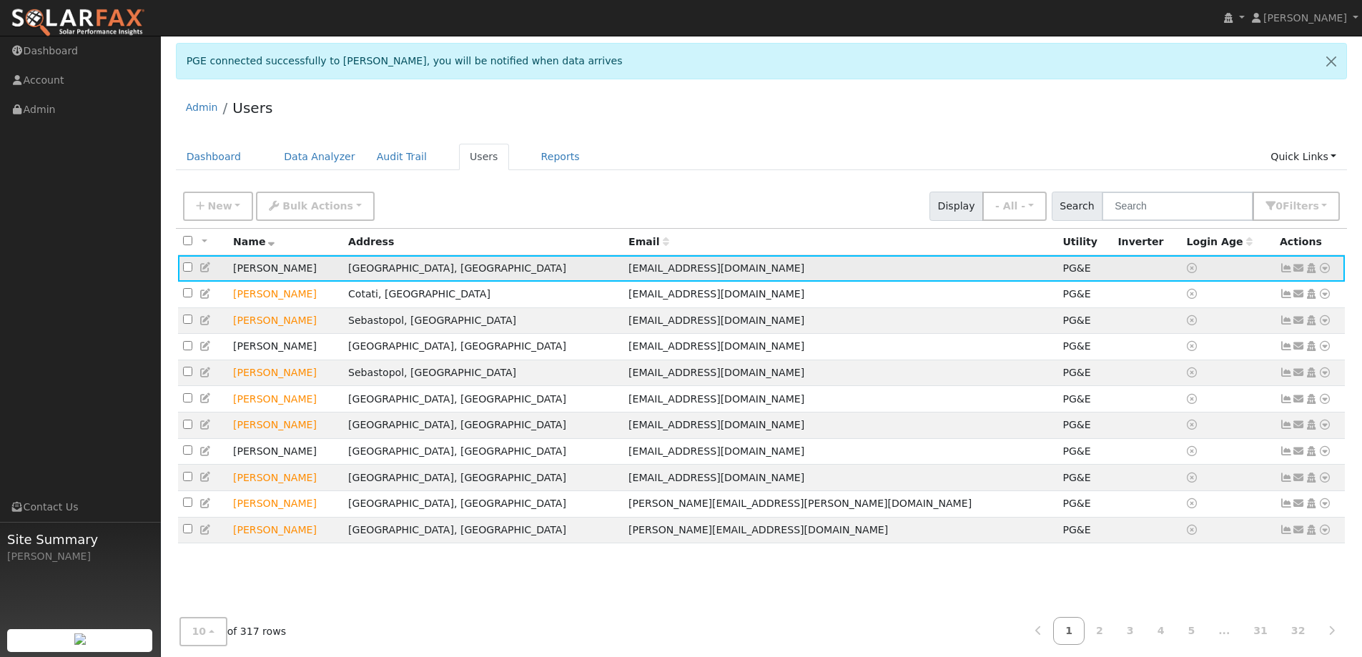
click at [1312, 269] on icon at bounding box center [1310, 268] width 13 height 10
